Goal: Find specific page/section

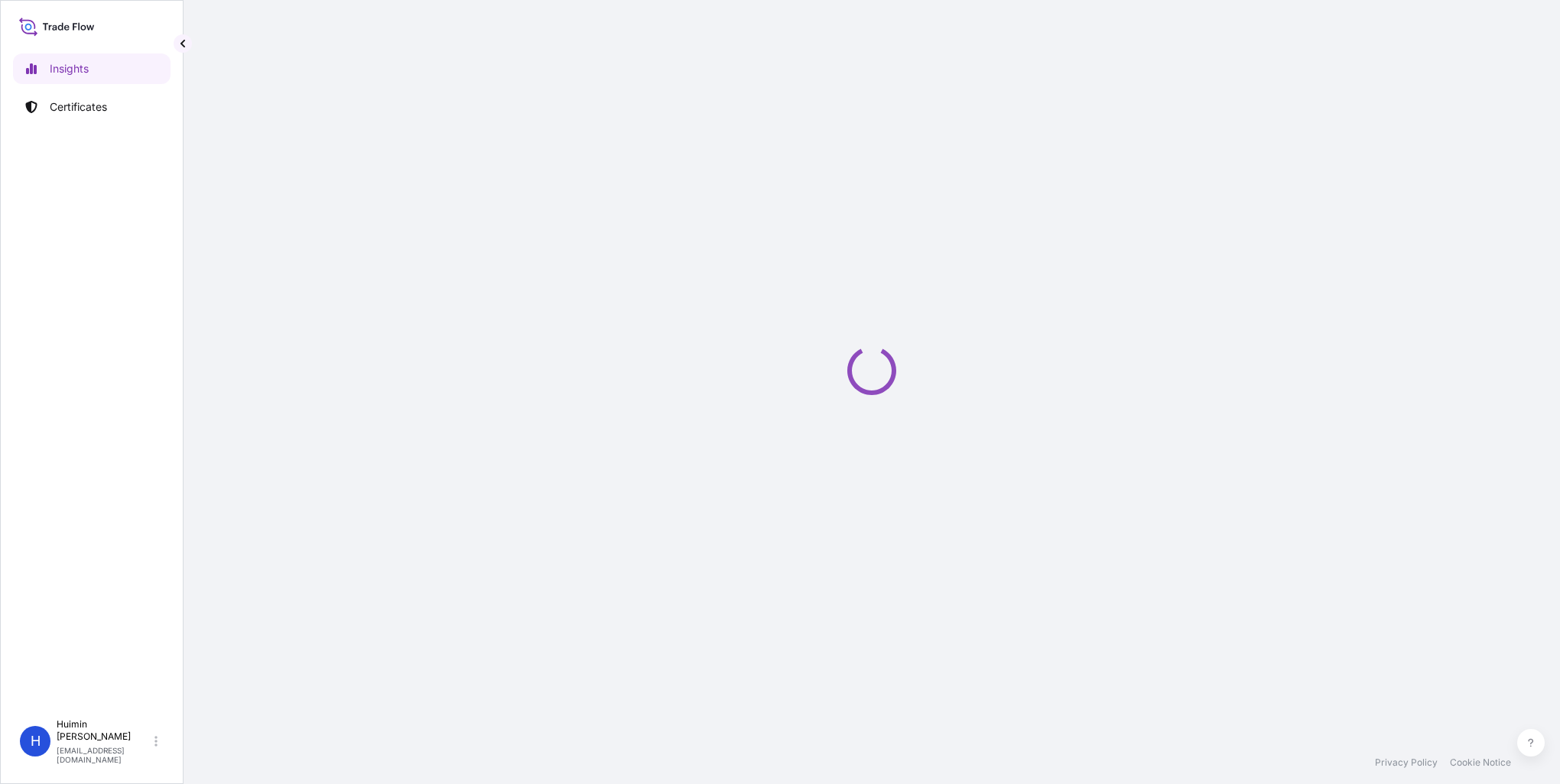
select select "2025"
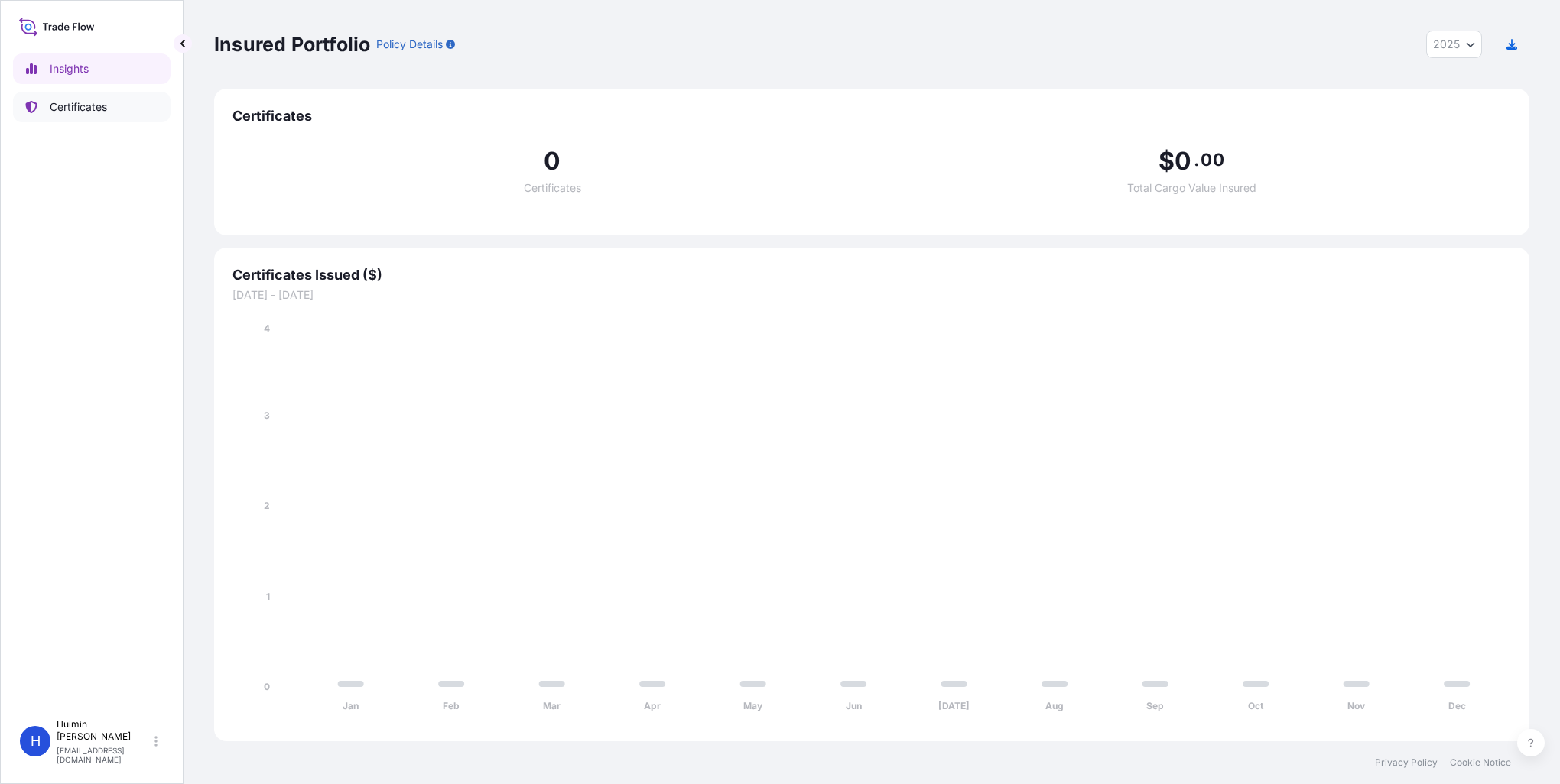
click at [96, 107] on p "Certificates" at bounding box center [78, 107] width 57 height 16
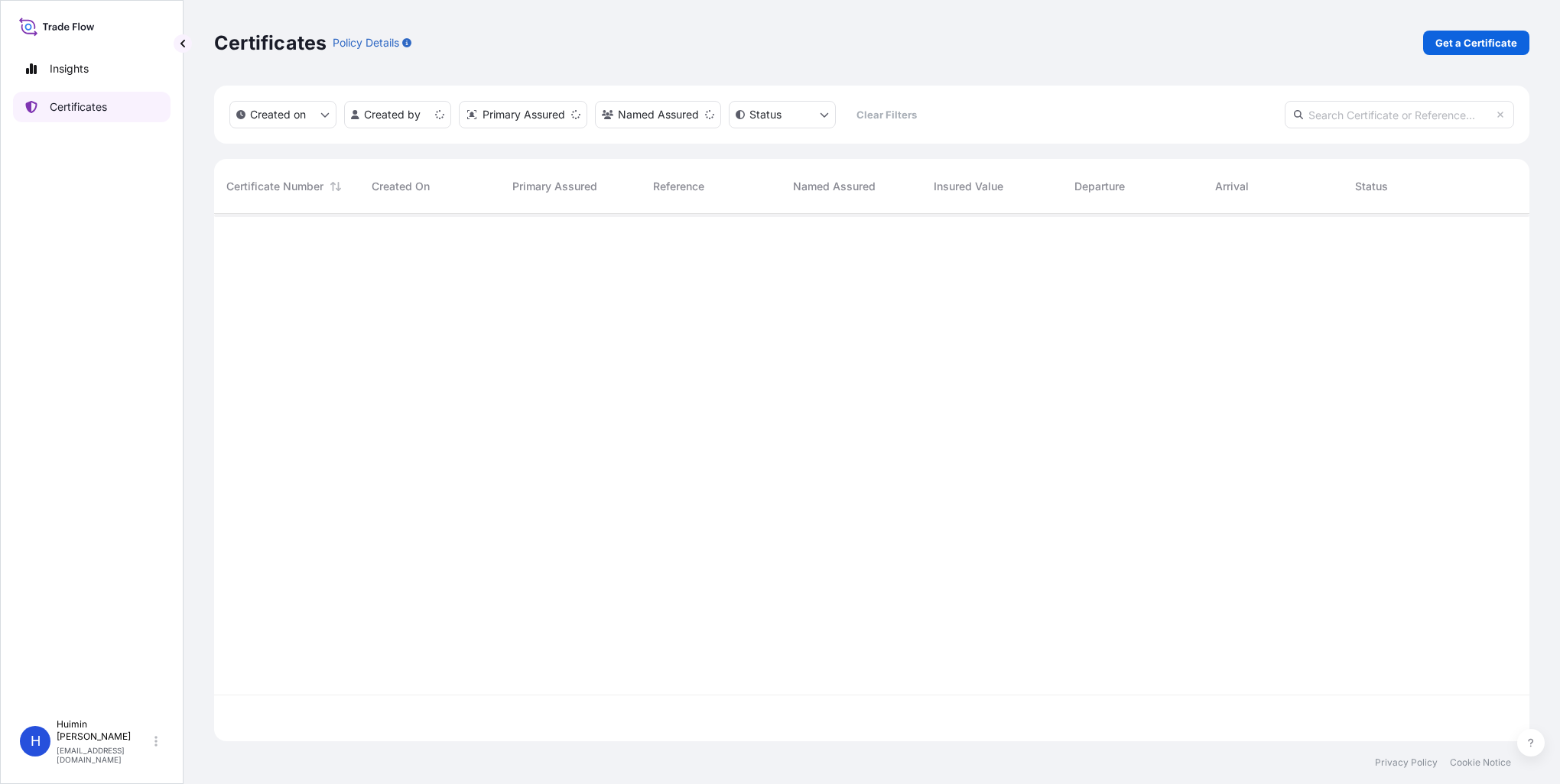
scroll to position [525, 1304]
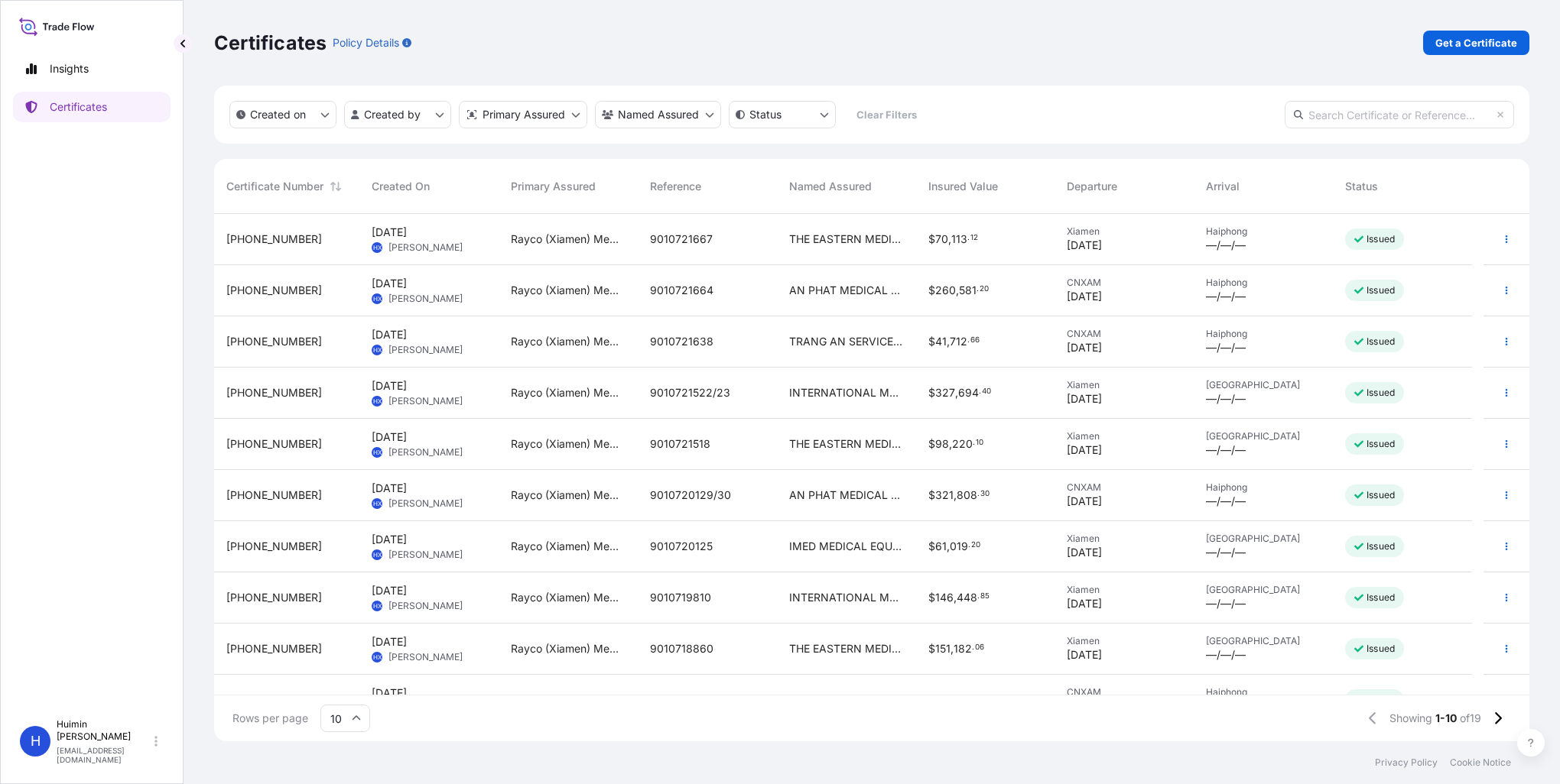
click at [1345, 121] on input "text" at bounding box center [1399, 115] width 229 height 27
paste input "32008-165-2"
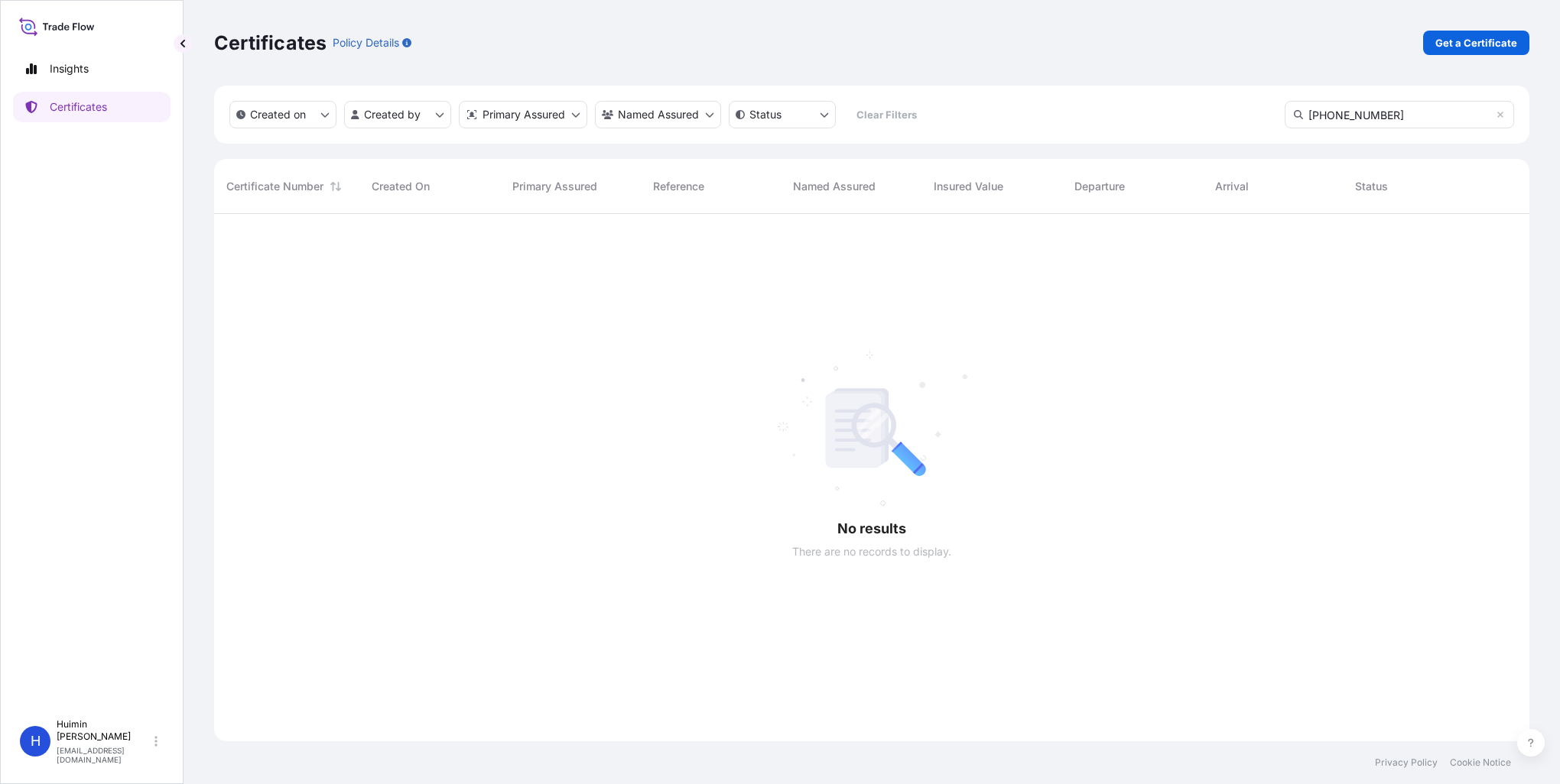
scroll to position [571, 1304]
type input "32008-165-2"
click at [64, 69] on p "Insights" at bounding box center [69, 69] width 39 height 16
select select "2025"
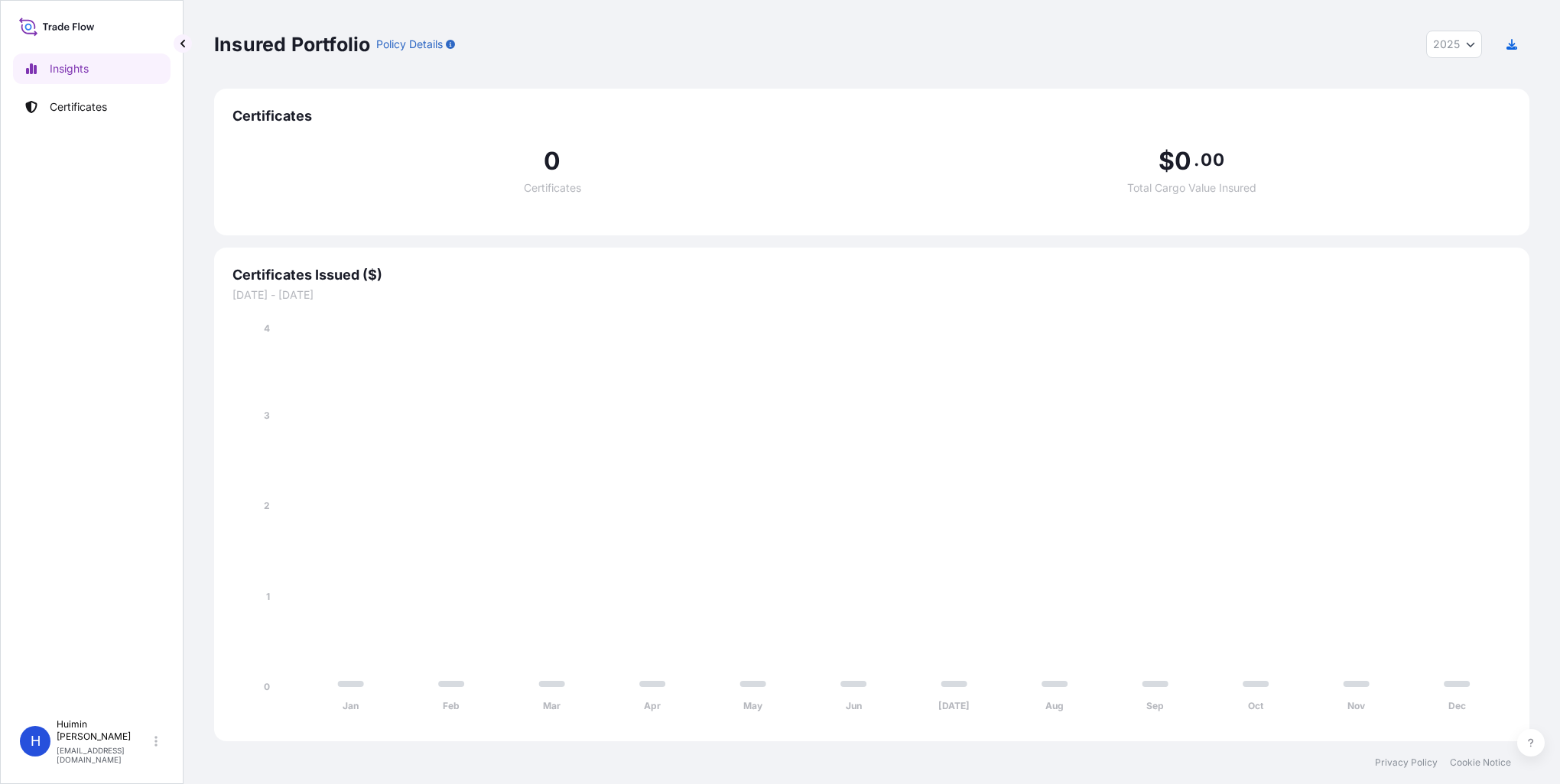
click at [76, 29] on icon at bounding box center [57, 26] width 76 height 22
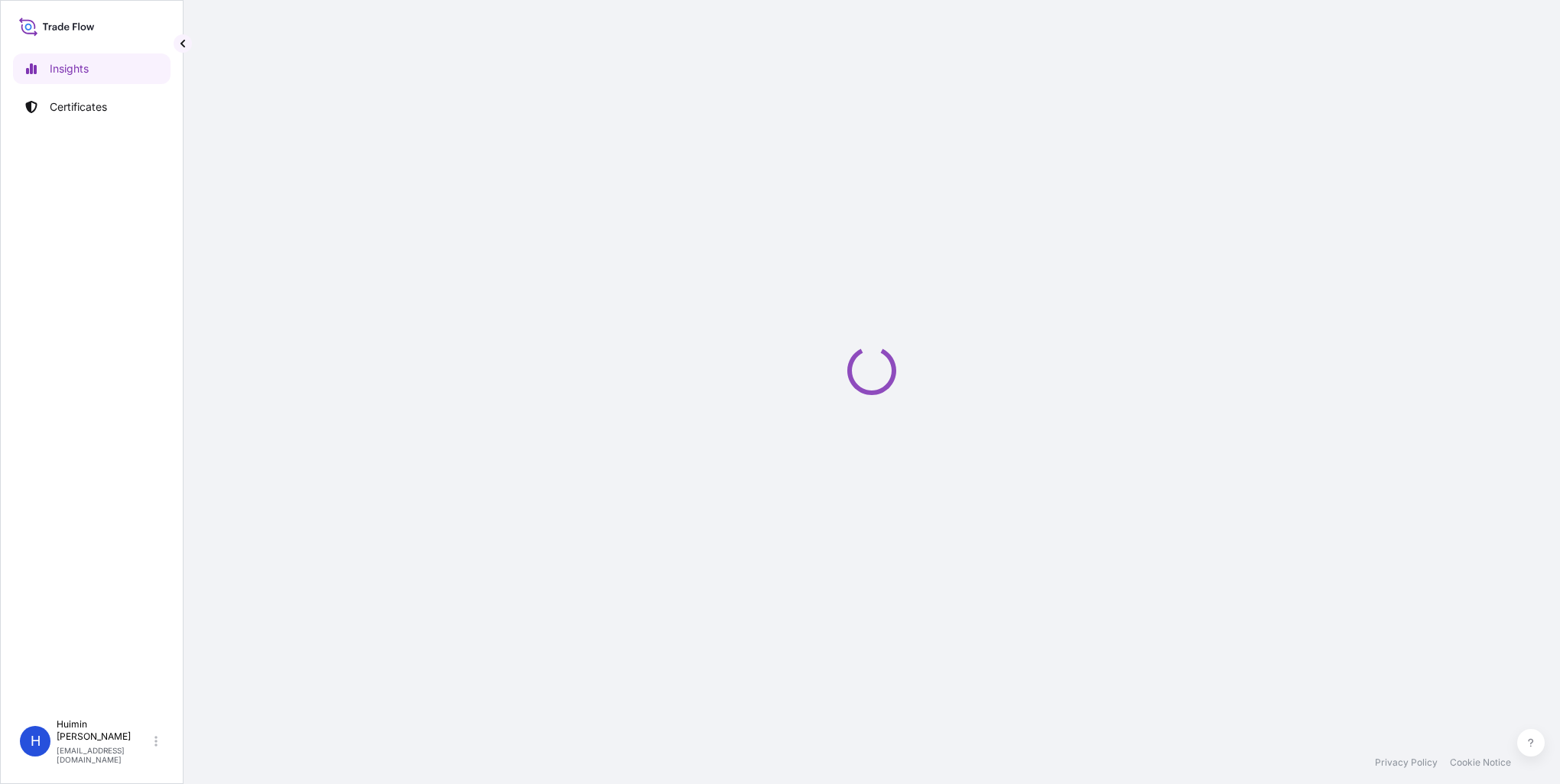
select select "2025"
